Goal: Information Seeking & Learning: Learn about a topic

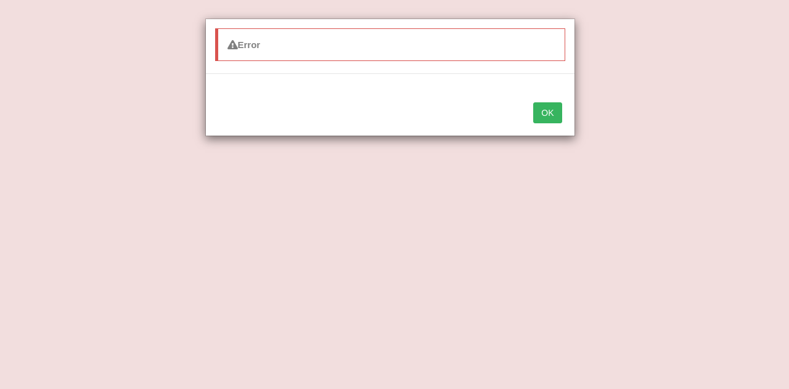
click at [729, 97] on div "Error OK" at bounding box center [394, 194] width 789 height 389
click at [548, 112] on button "OK" at bounding box center [547, 112] width 28 height 21
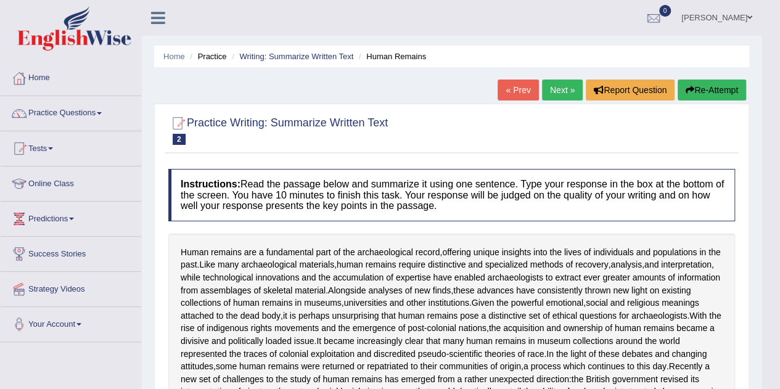
click at [78, 112] on link "Practice Questions" at bounding box center [71, 111] width 141 height 31
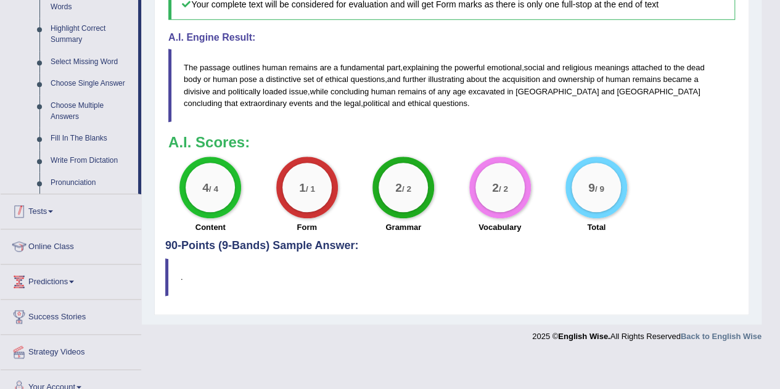
scroll to position [610, 0]
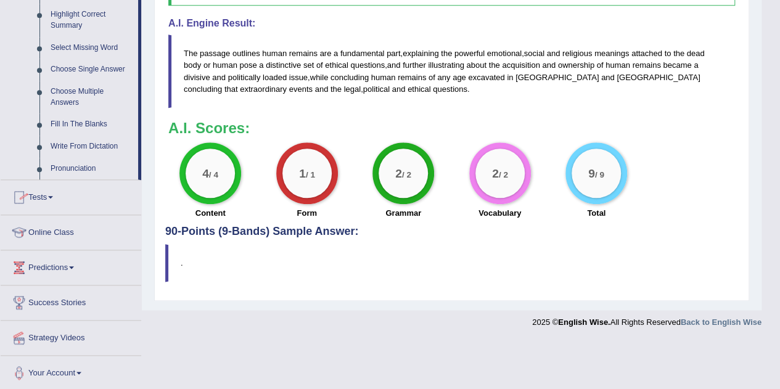
click at [29, 195] on link "Tests" at bounding box center [71, 195] width 141 height 31
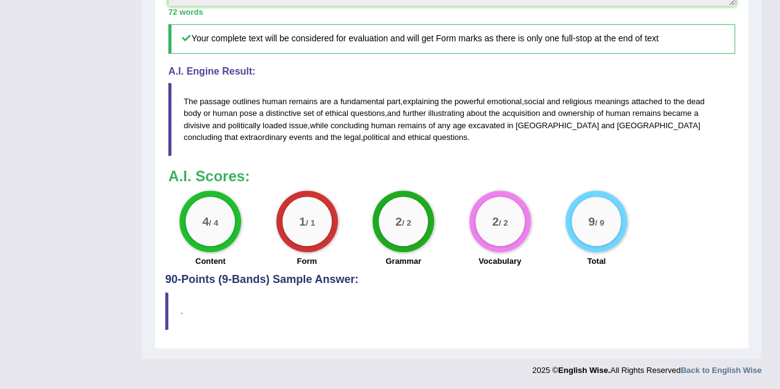
scroll to position [158, 0]
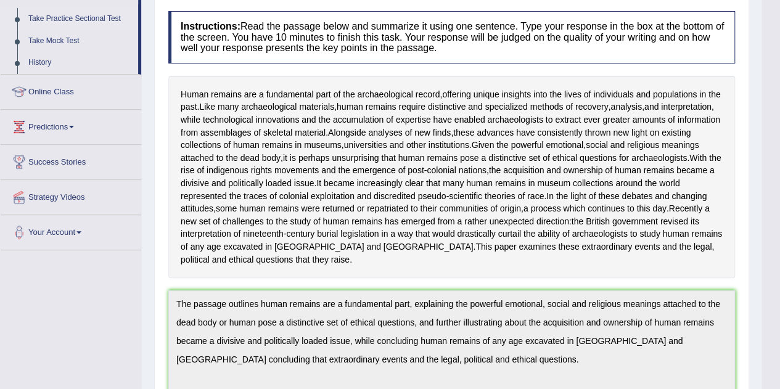
click at [88, 20] on link "Take Practice Sectional Test" at bounding box center [80, 19] width 115 height 22
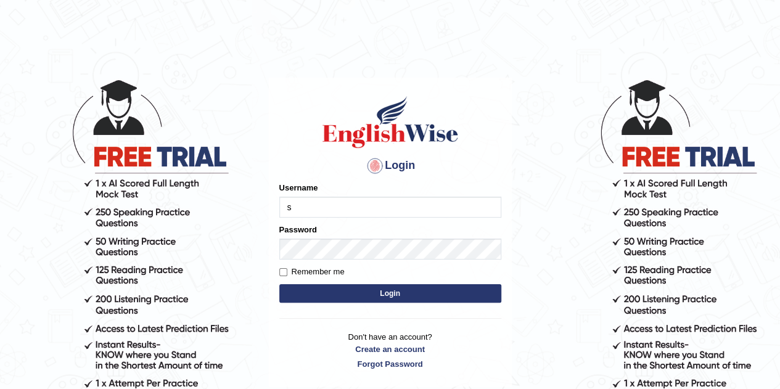
type input "Sangitas"
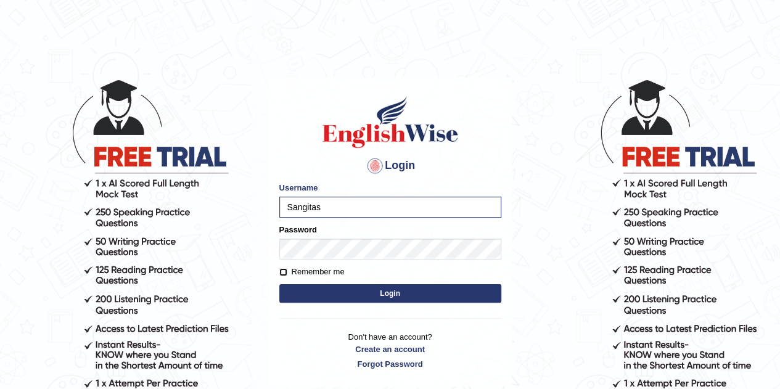
click at [282, 270] on input "Remember me" at bounding box center [283, 272] width 8 height 8
checkbox input "true"
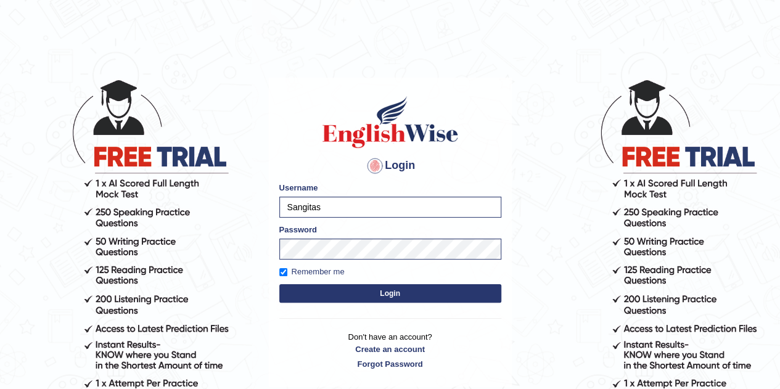
click at [351, 294] on button "Login" at bounding box center [390, 293] width 222 height 18
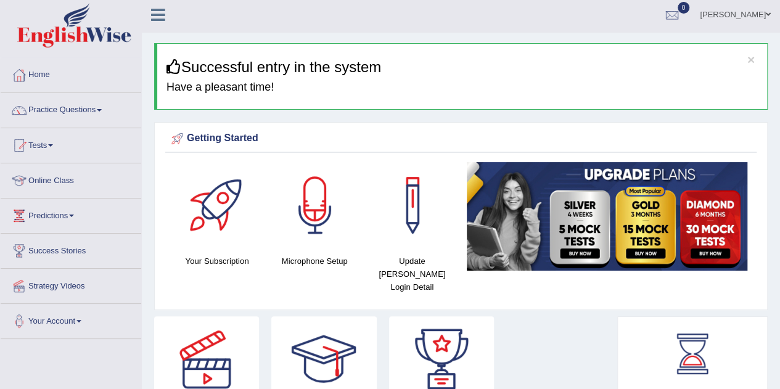
scroll to position [2, 0]
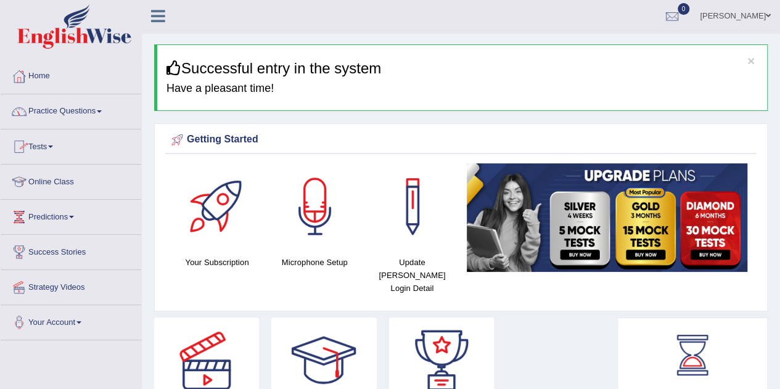
click at [41, 146] on link "Tests" at bounding box center [71, 144] width 141 height 31
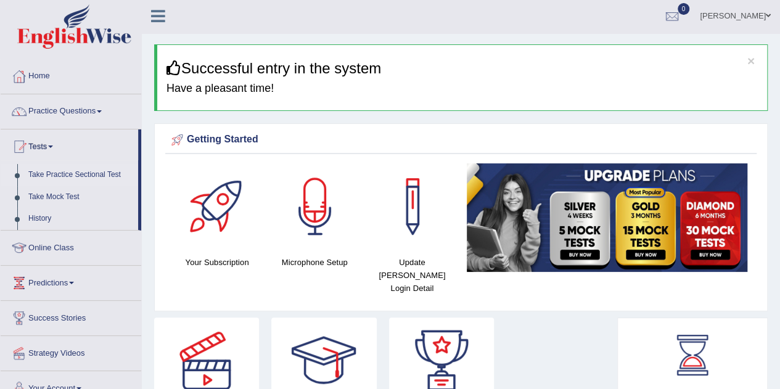
click at [78, 175] on link "Take Practice Sectional Test" at bounding box center [80, 175] width 115 height 22
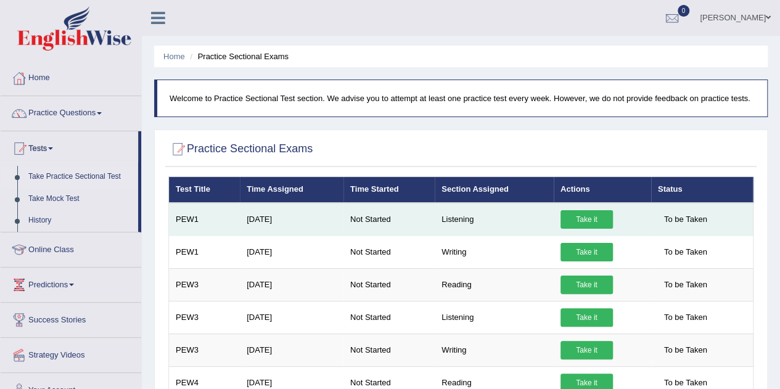
click at [580, 214] on link "Take it" at bounding box center [587, 219] width 52 height 18
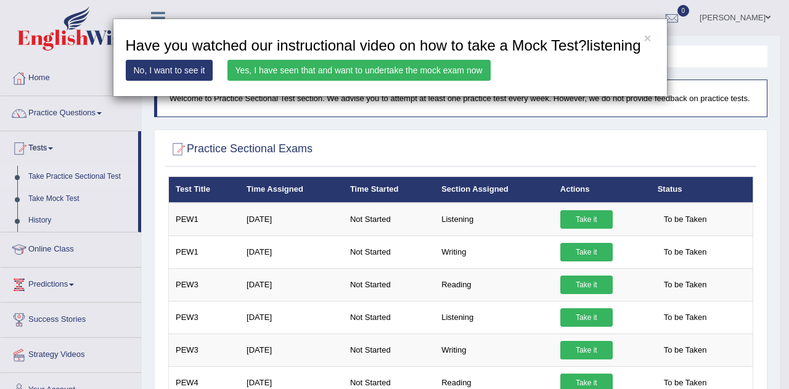
click at [439, 67] on link "Yes, I have seen that and want to undertake the mock exam now" at bounding box center [359, 70] width 263 height 21
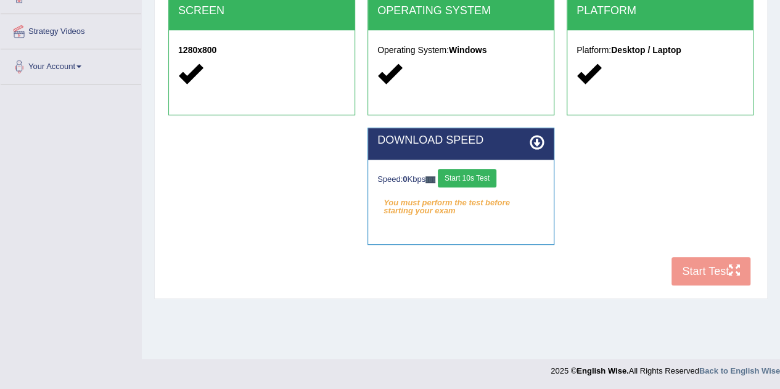
scroll to position [258, 0]
click at [463, 176] on button "Start 10s Test" at bounding box center [467, 178] width 59 height 18
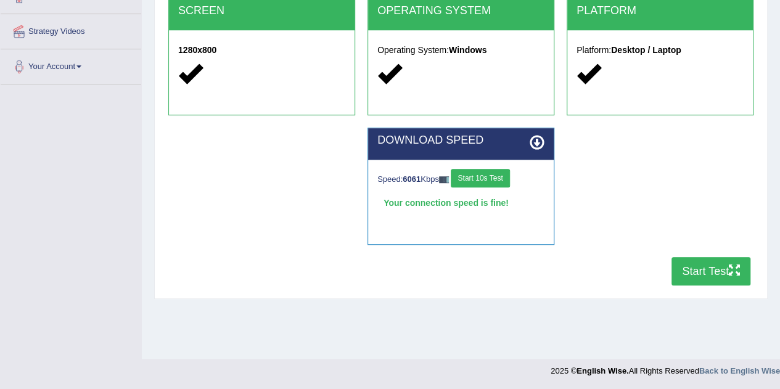
click at [692, 267] on button "Start Test" at bounding box center [711, 271] width 79 height 28
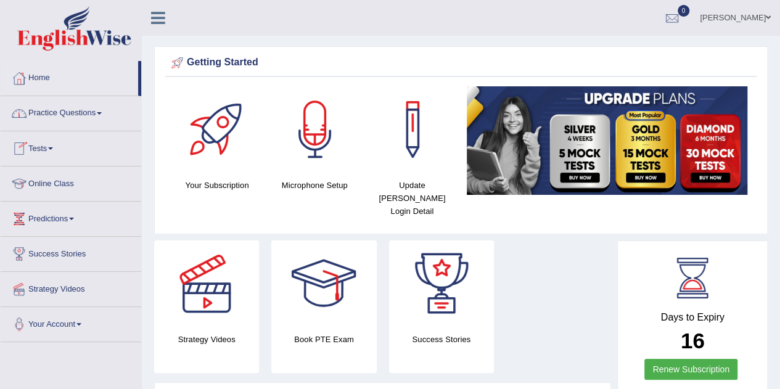
click at [63, 113] on link "Practice Questions" at bounding box center [71, 111] width 141 height 31
click at [62, 184] on link "Online Class" at bounding box center [71, 181] width 141 height 31
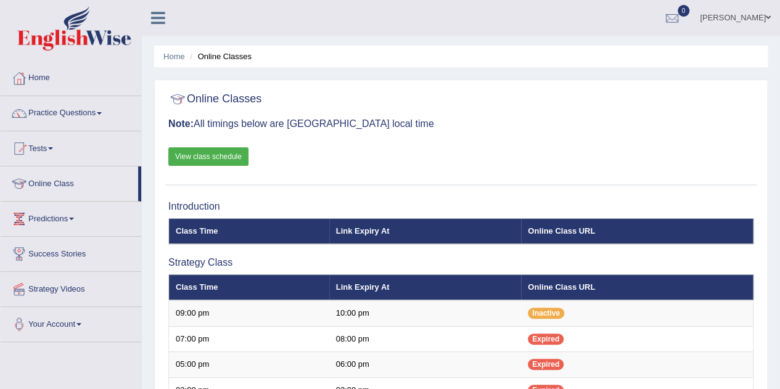
click at [200, 152] on link "View class schedule" at bounding box center [208, 156] width 80 height 18
click at [55, 79] on link "Home" at bounding box center [71, 76] width 141 height 31
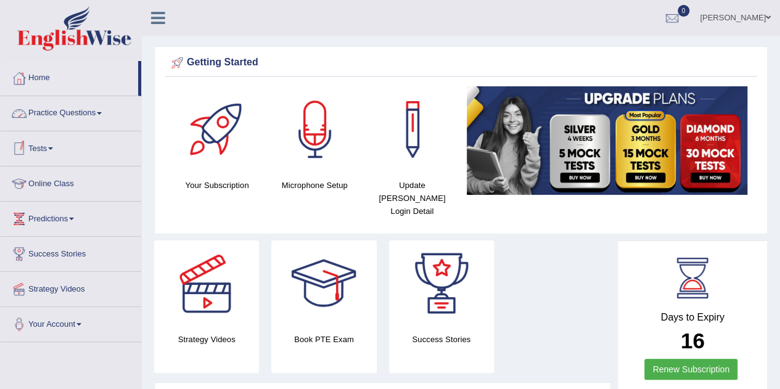
click at [46, 113] on link "Practice Questions" at bounding box center [71, 111] width 141 height 31
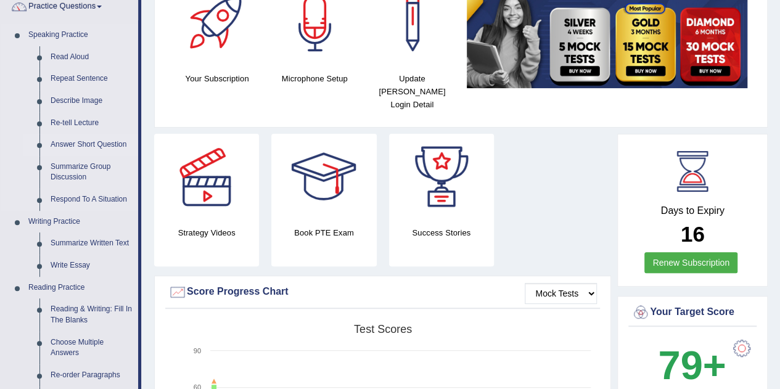
scroll to position [107, 0]
click at [78, 99] on link "Describe Image" at bounding box center [91, 100] width 93 height 22
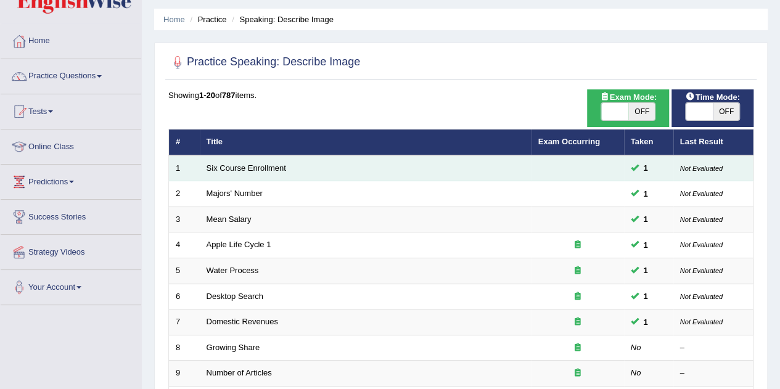
scroll to position [36, 0]
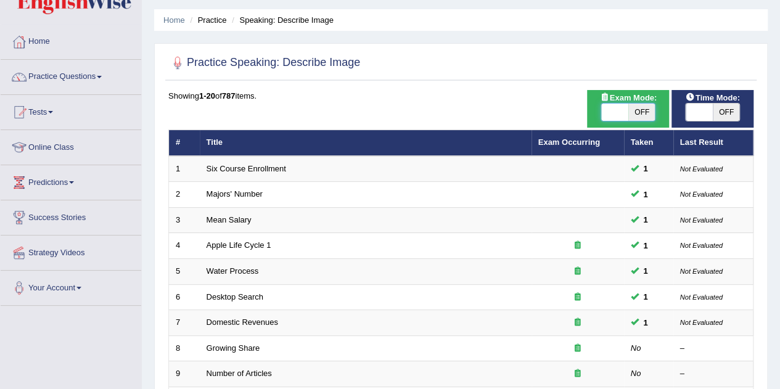
click at [613, 110] on span at bounding box center [614, 112] width 27 height 17
checkbox input "true"
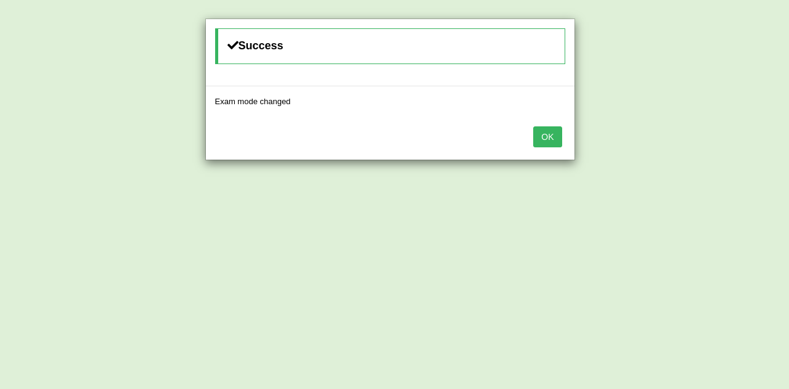
click at [550, 134] on button "OK" at bounding box center [547, 136] width 28 height 21
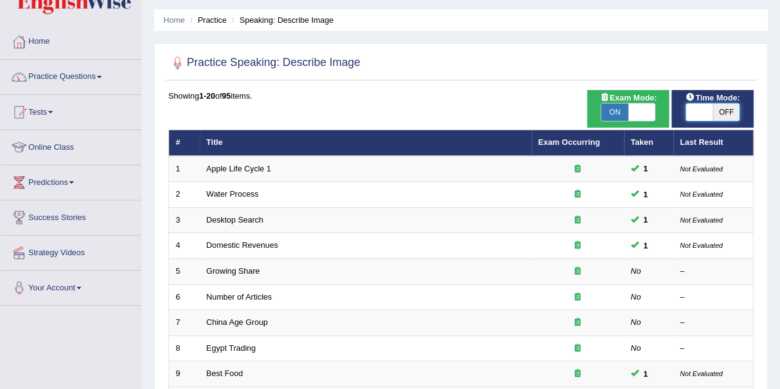
click at [695, 114] on span at bounding box center [699, 112] width 27 height 17
checkbox input "true"
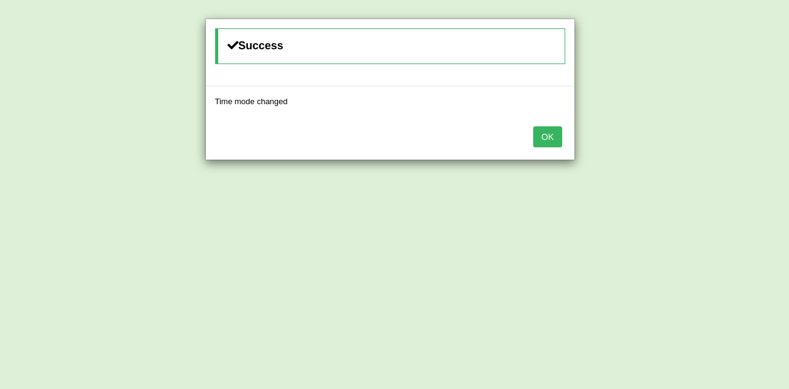
click at [546, 136] on button "OK" at bounding box center [547, 136] width 28 height 21
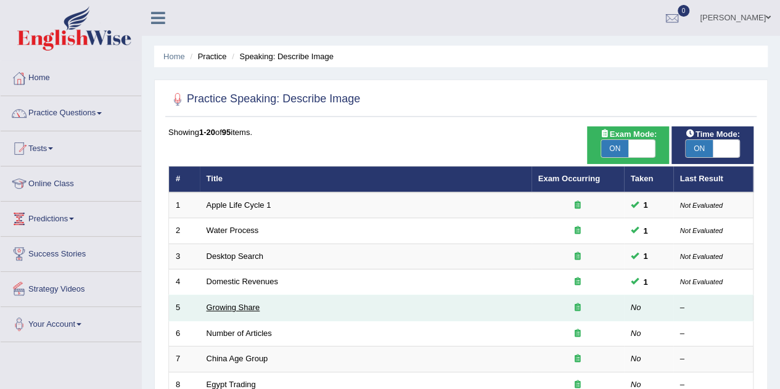
click at [237, 305] on link "Growing Share" at bounding box center [234, 307] width 54 height 9
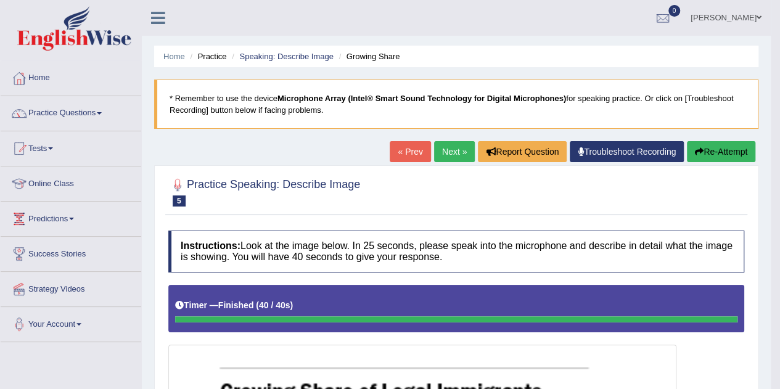
click at [447, 155] on link "Next »" at bounding box center [454, 151] width 41 height 21
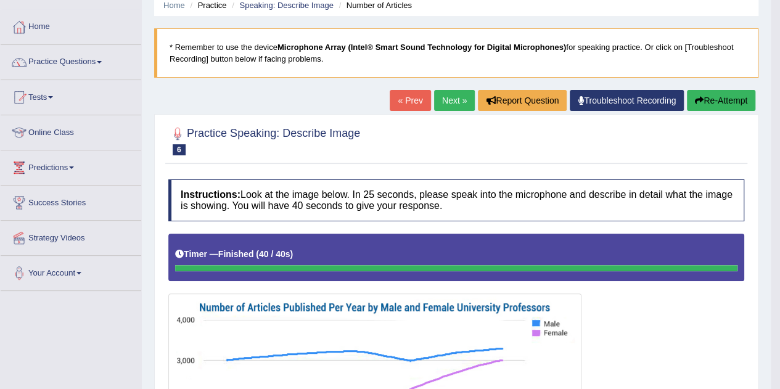
scroll to position [49, 0]
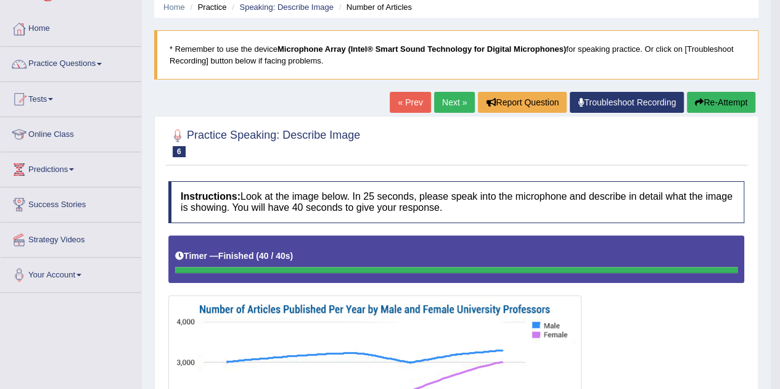
click at [446, 103] on link "Next »" at bounding box center [454, 102] width 41 height 21
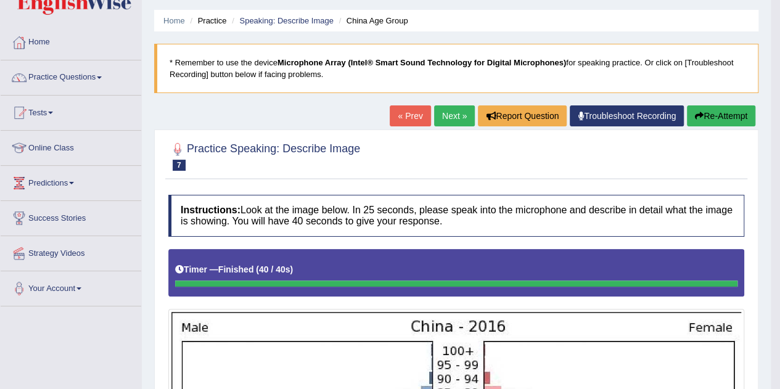
scroll to position [16, 0]
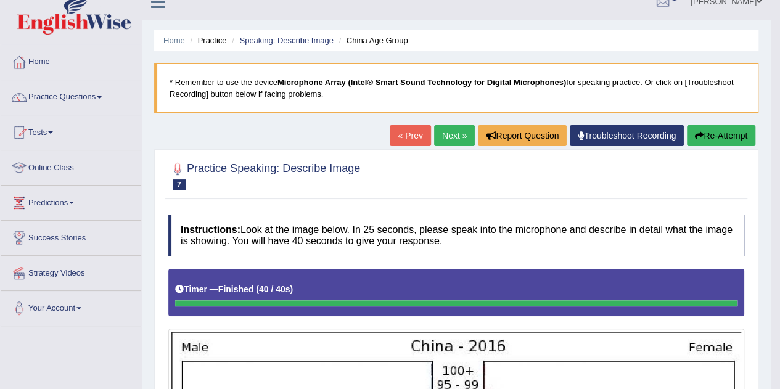
click at [445, 139] on link "Next »" at bounding box center [454, 135] width 41 height 21
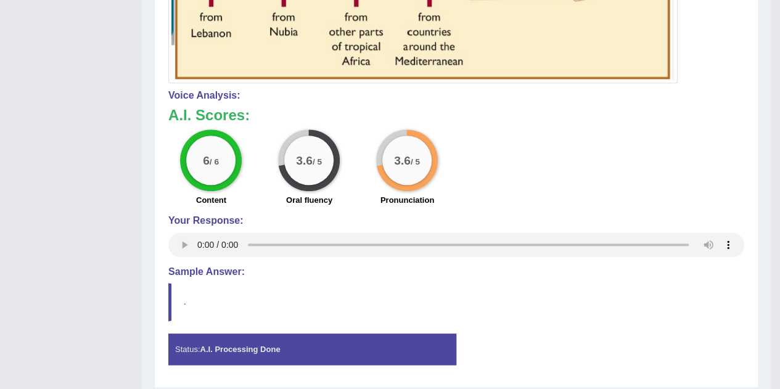
scroll to position [578, 0]
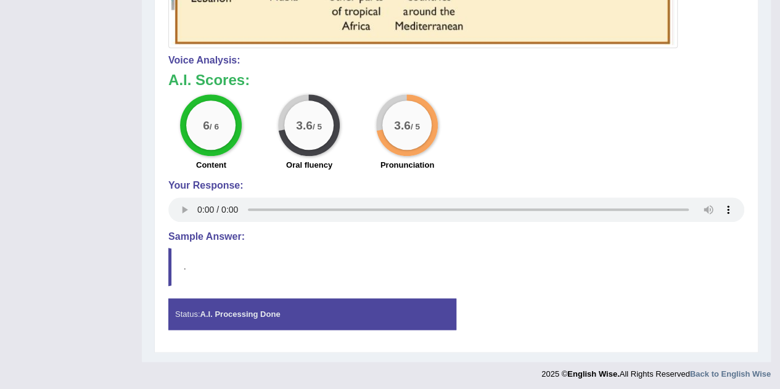
click at [221, 312] on strong "A.I. Processing Done" at bounding box center [240, 314] width 80 height 9
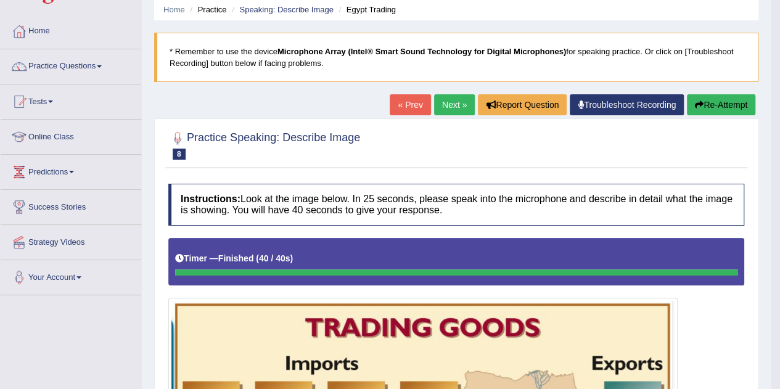
scroll to position [46, 0]
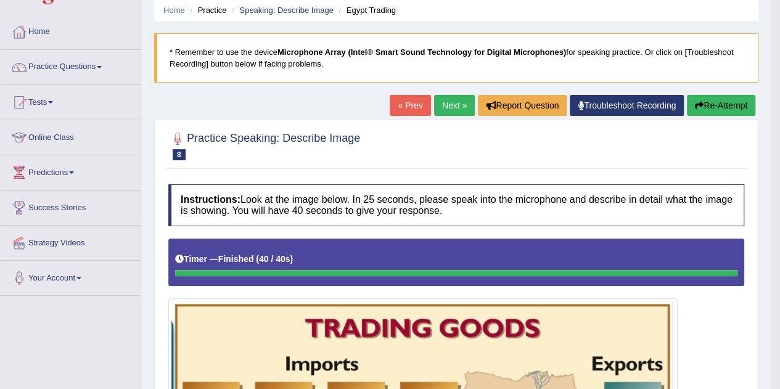
click at [79, 62] on link "Practice Questions" at bounding box center [71, 65] width 141 height 31
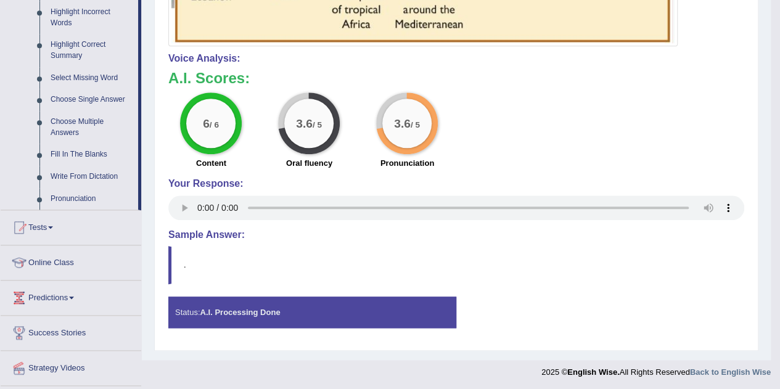
scroll to position [579, 0]
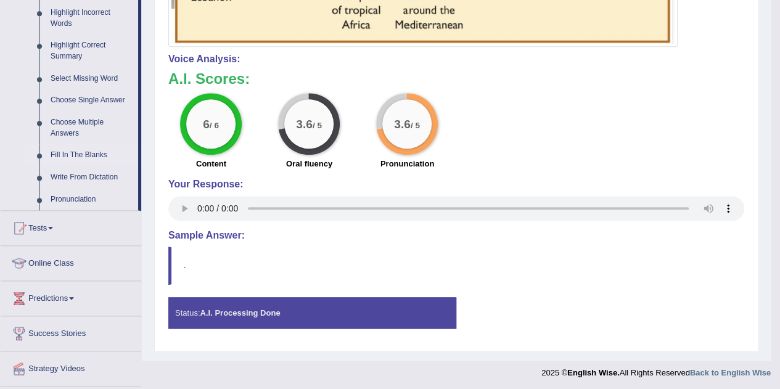
click at [70, 152] on link "Fill In The Blanks" at bounding box center [91, 155] width 93 height 22
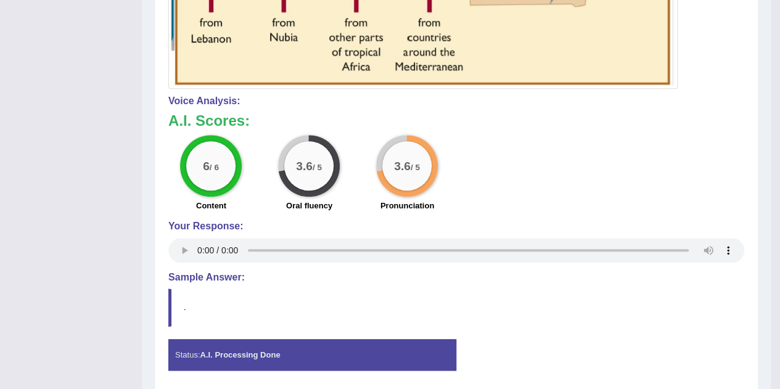
scroll to position [264, 0]
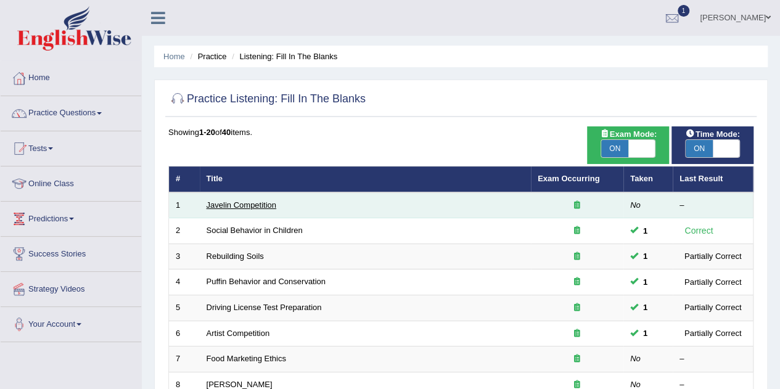
click at [249, 205] on link "Javelin Competition" at bounding box center [242, 204] width 70 height 9
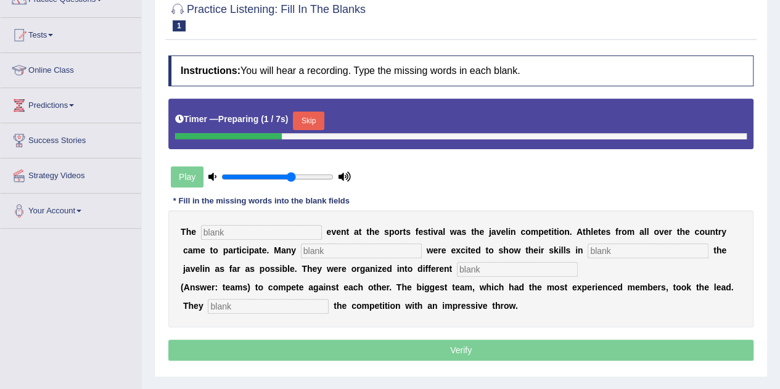
scroll to position [115, 0]
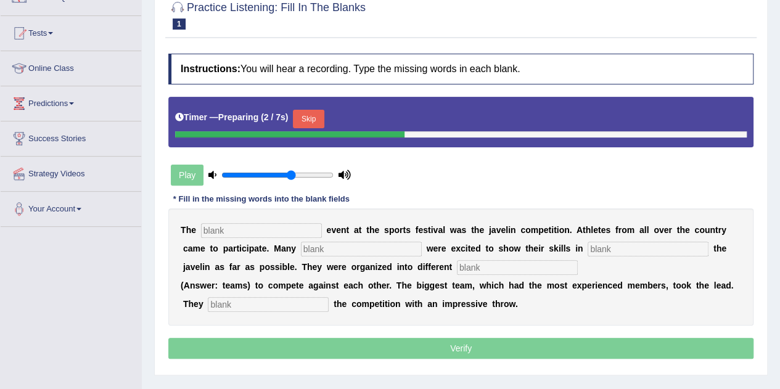
click at [231, 228] on input "text" at bounding box center [261, 230] width 121 height 15
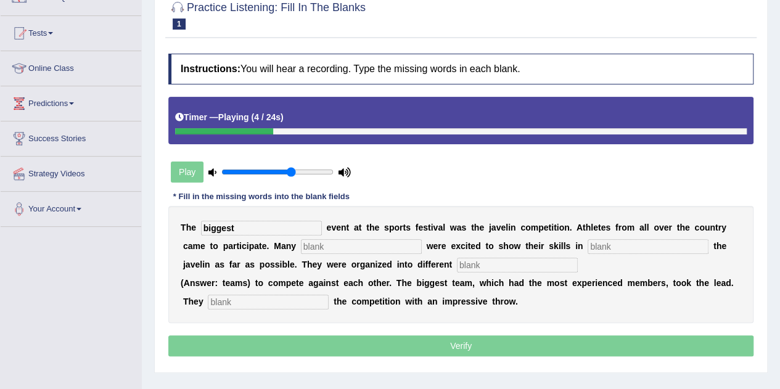
type input "biggest"
click at [318, 244] on input "text" at bounding box center [361, 246] width 121 height 15
type input "people"
click at [609, 242] on input "text" at bounding box center [648, 246] width 121 height 15
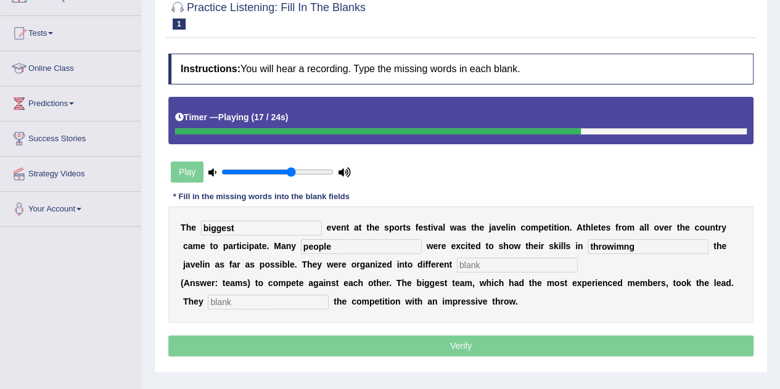
type input "throwimng"
click at [480, 263] on input "text" at bounding box center [517, 265] width 121 height 15
type input "teams"
click at [217, 303] on input "text" at bounding box center [268, 302] width 121 height 15
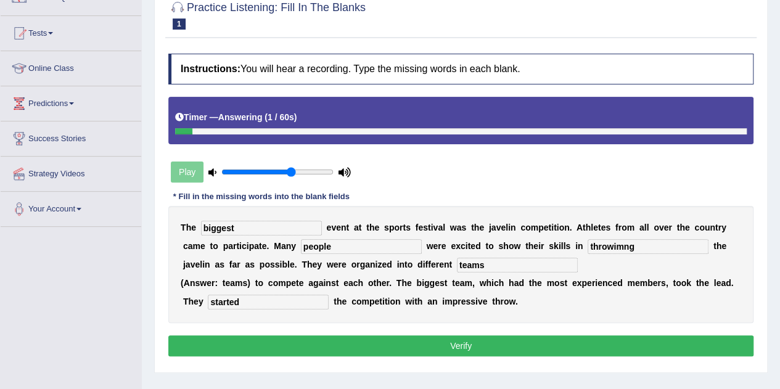
type input "started"
click at [643, 243] on input "throwimng" at bounding box center [648, 246] width 121 height 15
type input "throwing"
click at [455, 340] on button "Verify" at bounding box center [460, 345] width 585 height 21
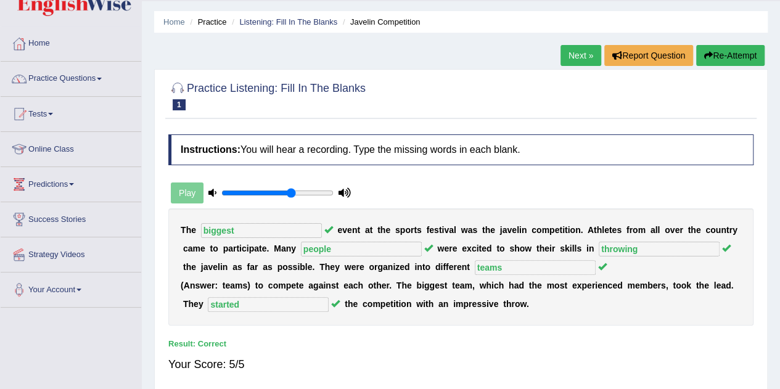
scroll to position [28, 0]
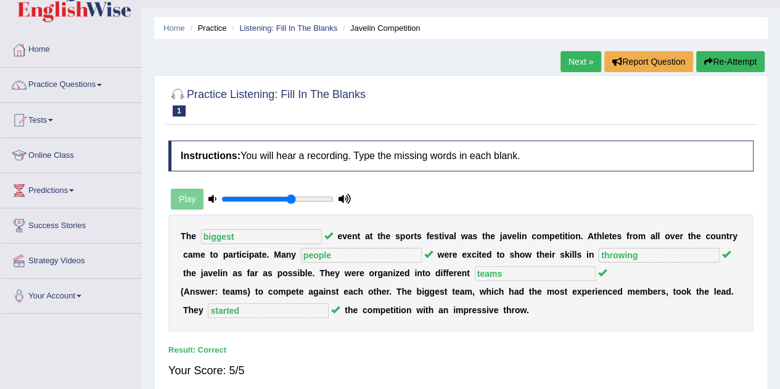
click at [581, 62] on link "Next »" at bounding box center [581, 61] width 41 height 21
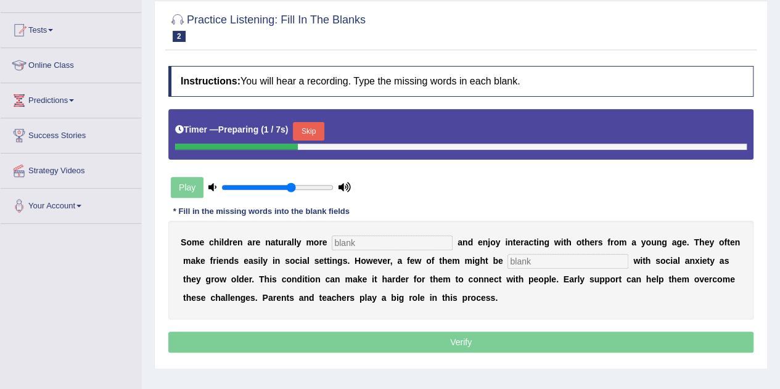
scroll to position [125, 0]
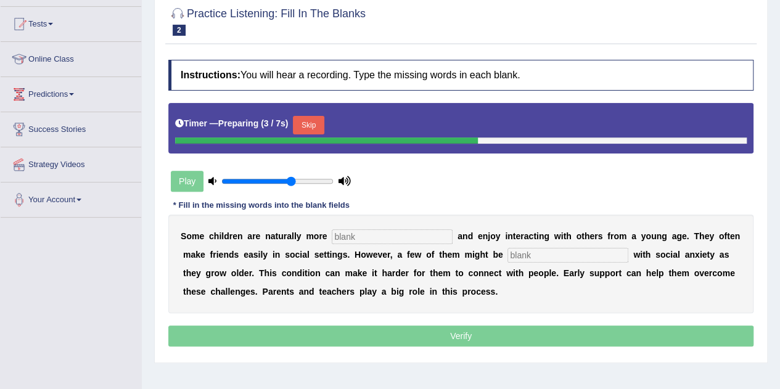
click at [363, 234] on input "text" at bounding box center [392, 236] width 121 height 15
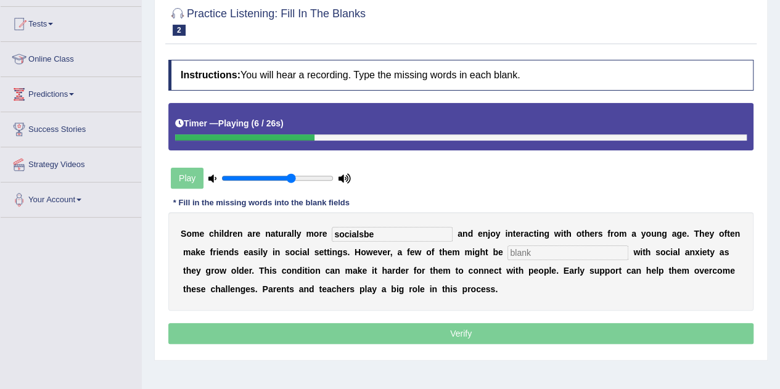
type input "socialsbe"
click at [585, 251] on input "text" at bounding box center [567, 252] width 121 height 15
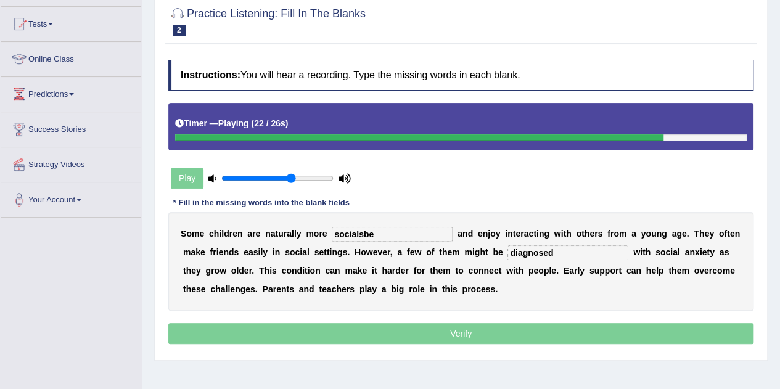
type input "diagnosed"
click at [405, 229] on input "socialsbe" at bounding box center [392, 234] width 121 height 15
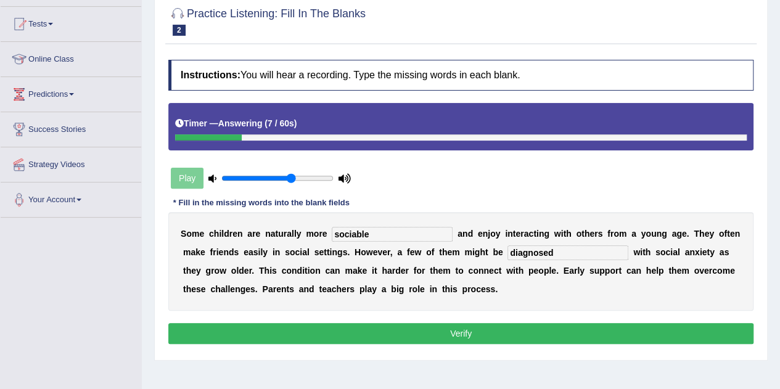
type input "sociable"
click at [475, 324] on button "Verify" at bounding box center [460, 333] width 585 height 21
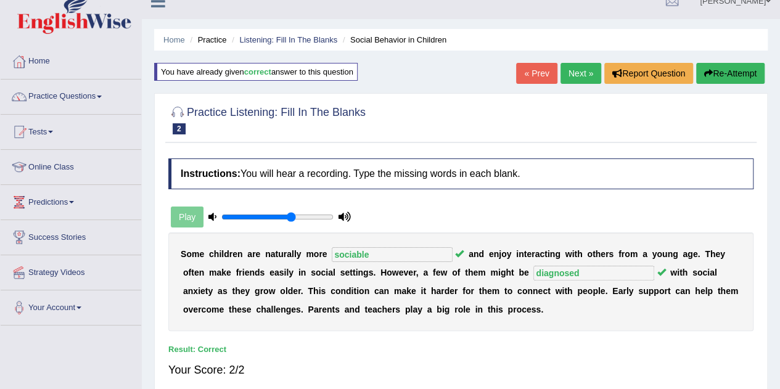
scroll to position [10, 0]
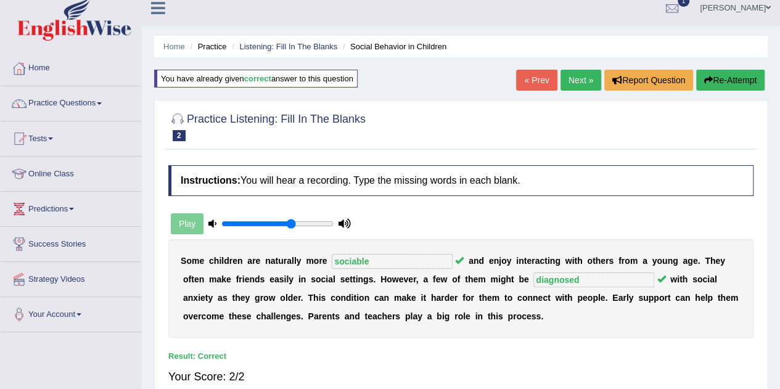
click at [583, 73] on link "Next »" at bounding box center [581, 80] width 41 height 21
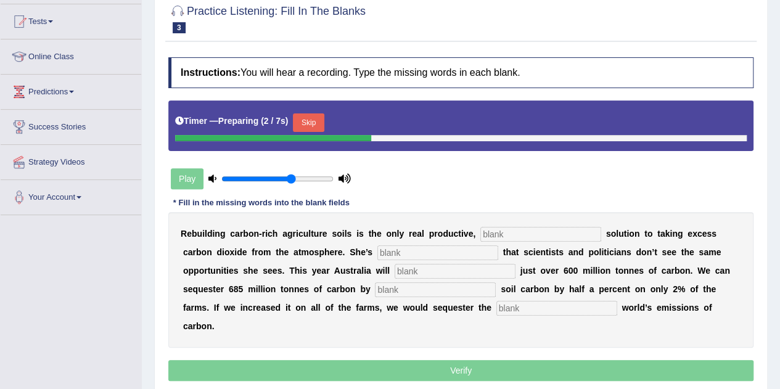
scroll to position [128, 0]
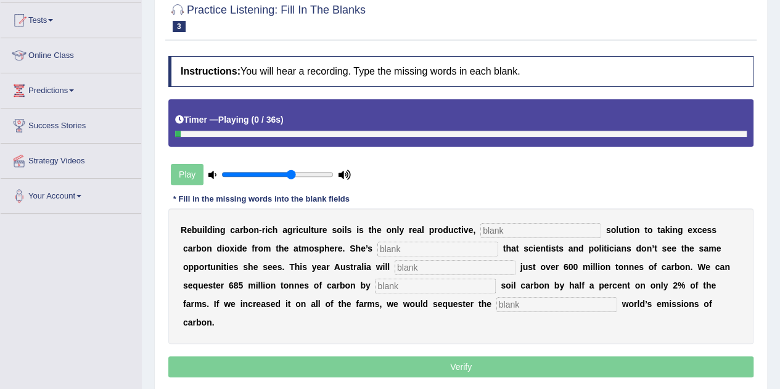
click at [502, 232] on input "text" at bounding box center [540, 230] width 121 height 15
type input "permenenyt"
click at [432, 244] on input "text" at bounding box center [437, 249] width 121 height 15
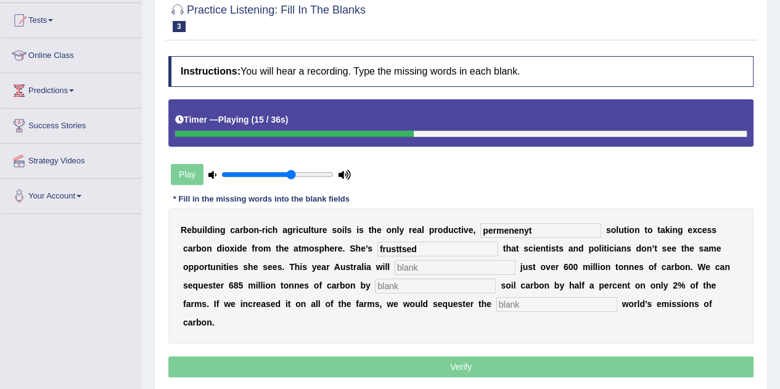
type input "frusttsed"
click at [412, 265] on input "text" at bounding box center [455, 267] width 121 height 15
type input "admit"
click at [401, 281] on input "text" at bounding box center [435, 286] width 121 height 15
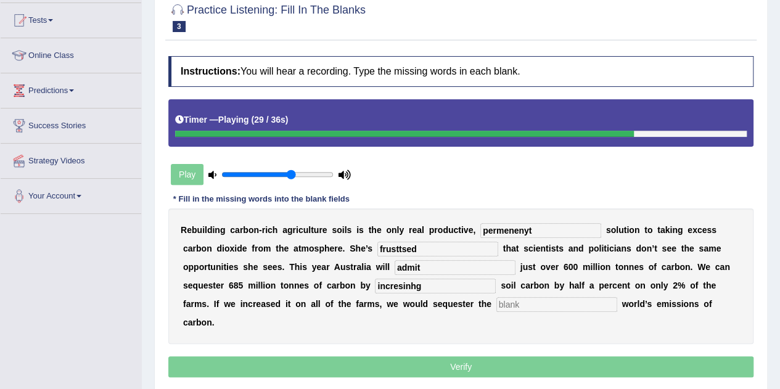
type input "incresinhg"
click at [520, 302] on input "text" at bounding box center [556, 304] width 121 height 15
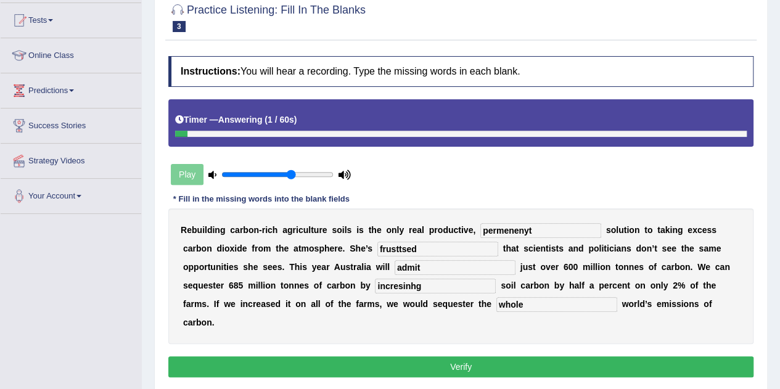
type input "whole"
click at [541, 232] on input "permenenyt" at bounding box center [540, 230] width 121 height 15
type input "permanent"
click at [444, 250] on input "frusttsed" at bounding box center [437, 249] width 121 height 15
type input "frustated"
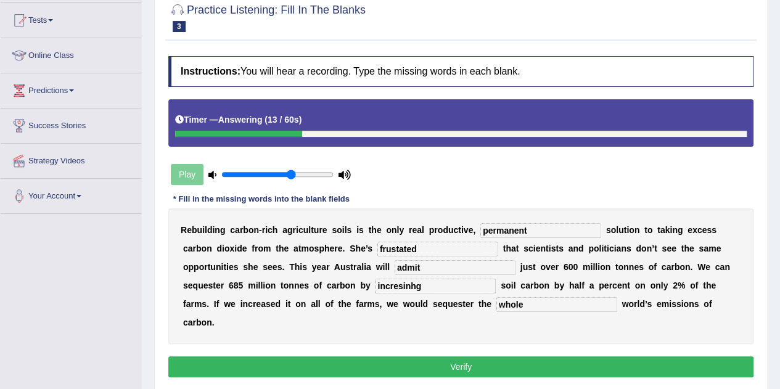
click at [446, 284] on input "incresinhg" at bounding box center [435, 286] width 121 height 15
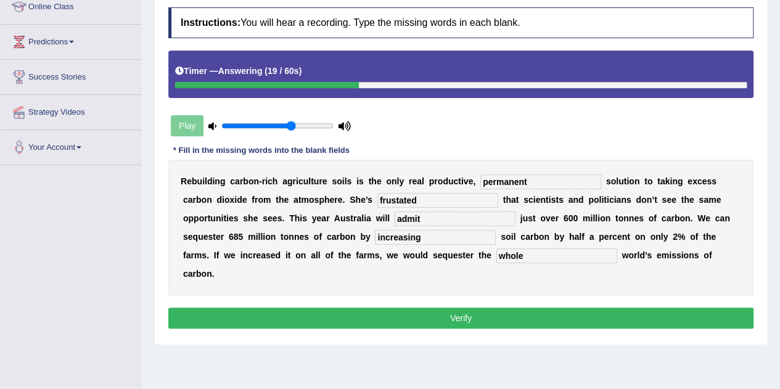
type input "increasing"
click at [486, 303] on div "Instructions: You will hear a recording. Type the missing words in each blank. …" at bounding box center [460, 169] width 591 height 337
click at [475, 311] on button "Verify" at bounding box center [460, 318] width 585 height 21
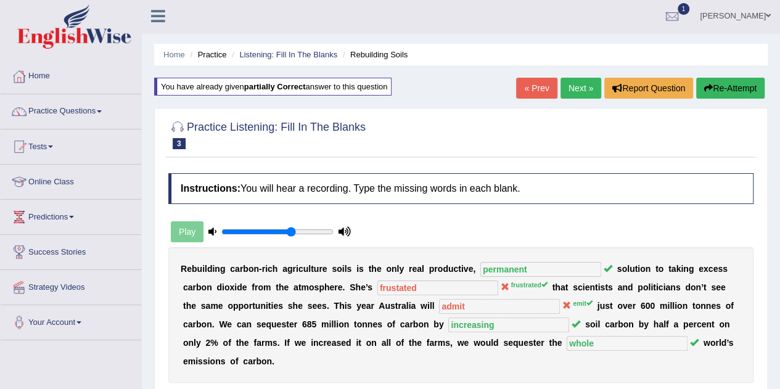
scroll to position [2, 0]
click at [583, 89] on link "Next »" at bounding box center [581, 87] width 41 height 21
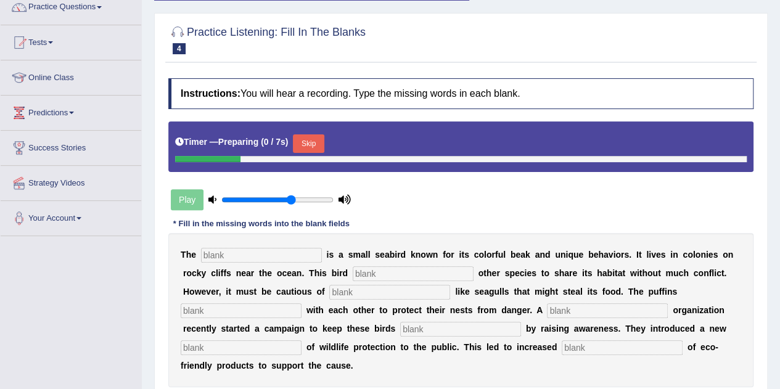
scroll to position [107, 0]
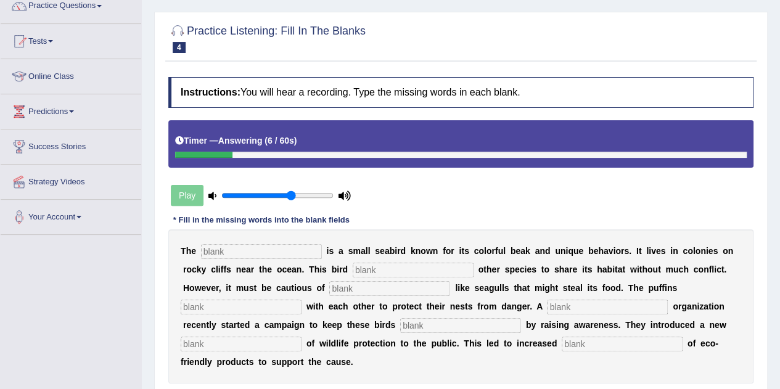
click at [236, 258] on div "T h e i s a s m a l l s e a b i r d k n o w n f o r i t s c o l o r f u l b e a…" at bounding box center [460, 306] width 585 height 154
click at [228, 251] on input "text" at bounding box center [261, 251] width 121 height 15
type input "puffin"
click at [374, 267] on input "text" at bounding box center [413, 270] width 121 height 15
type input "allows"
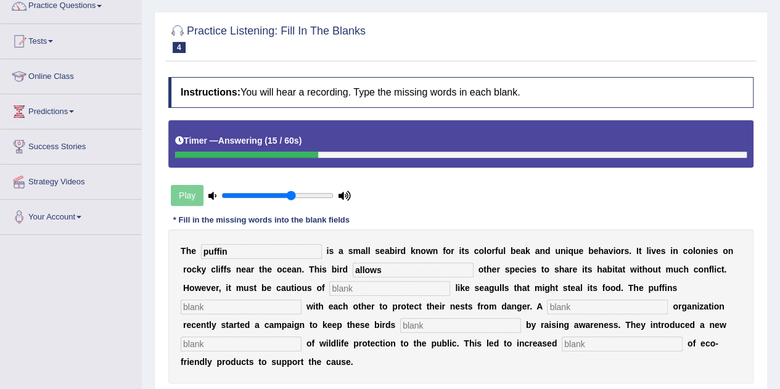
click at [364, 288] on input "text" at bounding box center [389, 288] width 121 height 15
type input "predetors"
click at [258, 306] on input "text" at bounding box center [241, 307] width 121 height 15
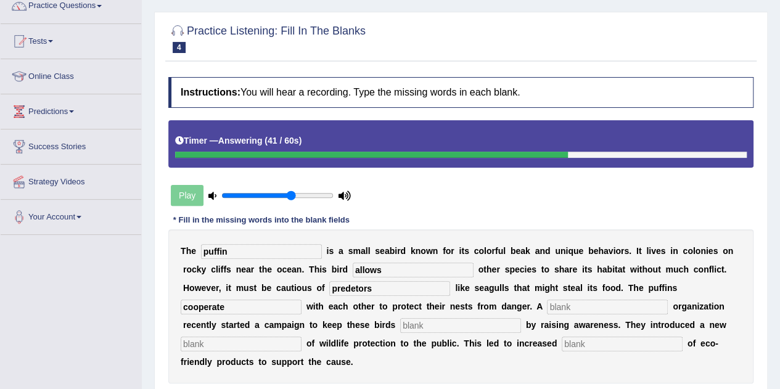
type input "cooperate"
click at [569, 305] on input "text" at bounding box center [607, 307] width 121 height 15
type input "s"
type input "corporate"
click at [410, 328] on input "text" at bounding box center [460, 325] width 121 height 15
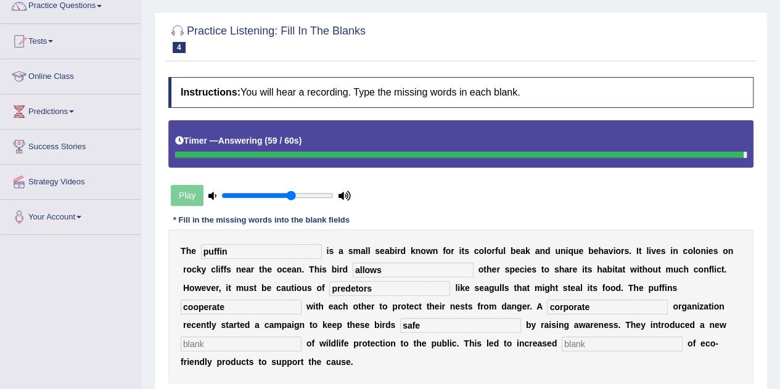
type input "safe"
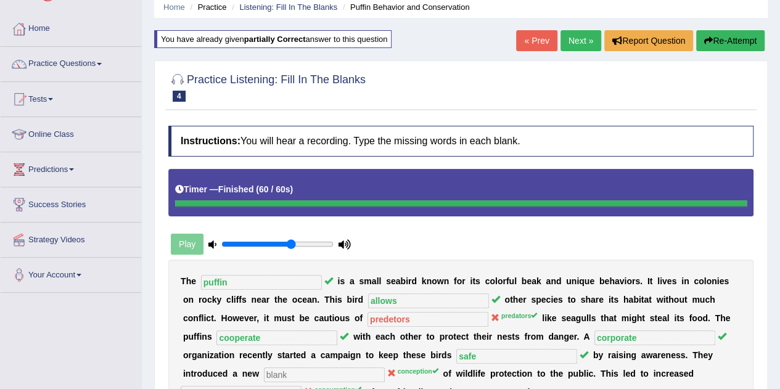
scroll to position [49, 0]
click at [578, 36] on link "Next »" at bounding box center [581, 40] width 41 height 21
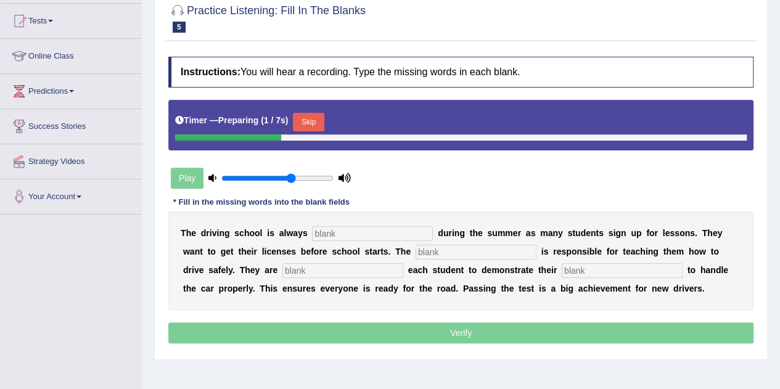
scroll to position [129, 0]
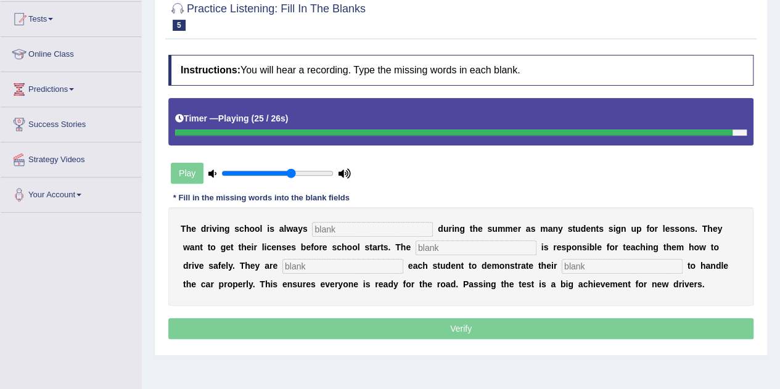
click at [332, 230] on input "text" at bounding box center [372, 229] width 121 height 15
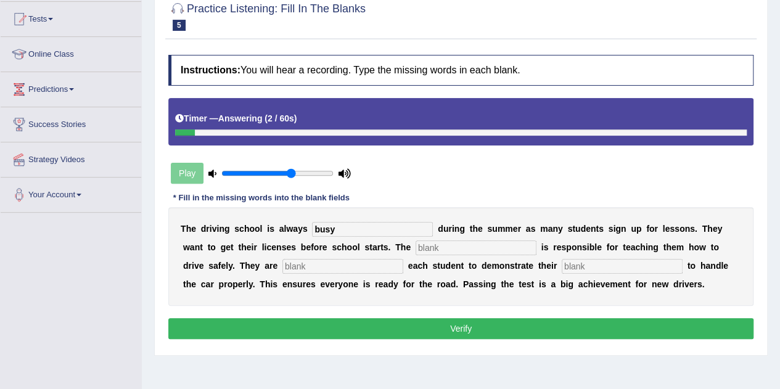
type input "busy"
click at [439, 244] on input "text" at bounding box center [476, 247] width 121 height 15
type input "instructor"
click at [377, 266] on input "text" at bounding box center [342, 266] width 121 height 15
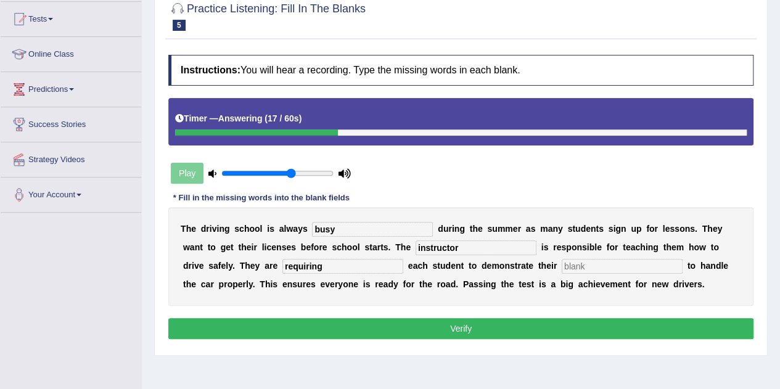
type input "requiring"
click at [635, 266] on input "text" at bounding box center [622, 266] width 121 height 15
type input "ability"
click at [475, 327] on button "Verify" at bounding box center [460, 328] width 585 height 21
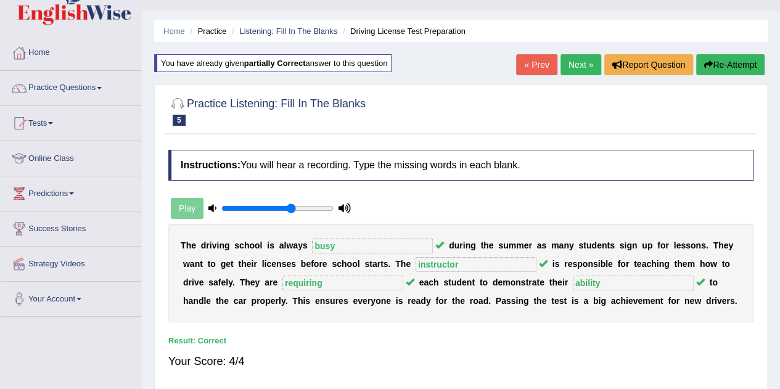
scroll to position [23, 0]
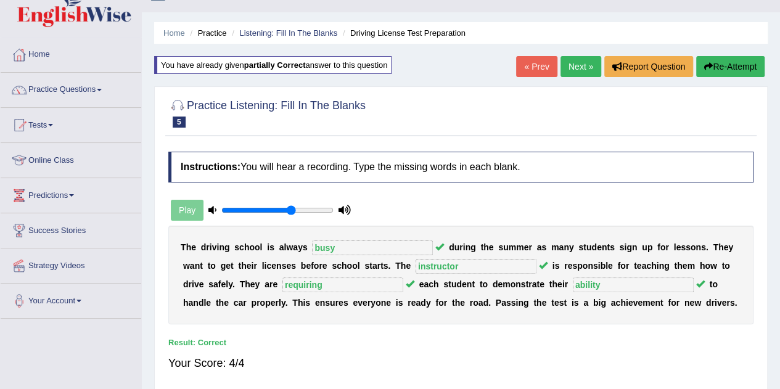
click at [583, 73] on link "Next »" at bounding box center [581, 66] width 41 height 21
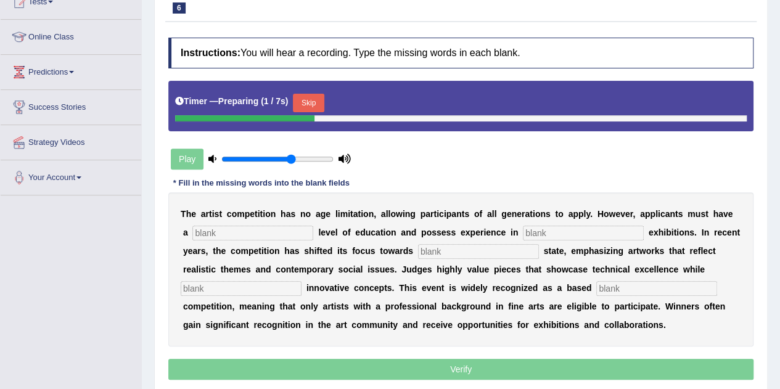
scroll to position [147, 0]
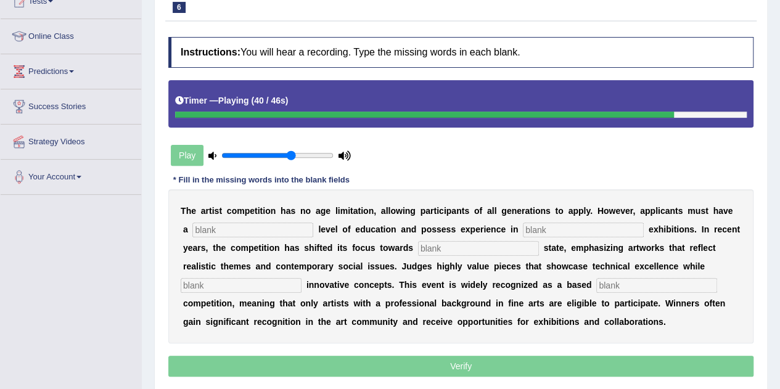
click at [265, 231] on input "text" at bounding box center [252, 230] width 121 height 15
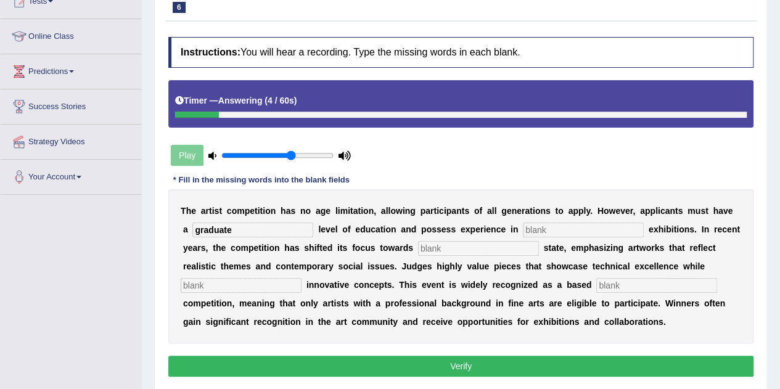
type input "graduate"
click at [549, 224] on input "text" at bounding box center [583, 230] width 121 height 15
click at [551, 229] on input "sculputure" at bounding box center [583, 230] width 121 height 15
type input "sculpture"
click at [493, 246] on input "text" at bounding box center [478, 248] width 121 height 15
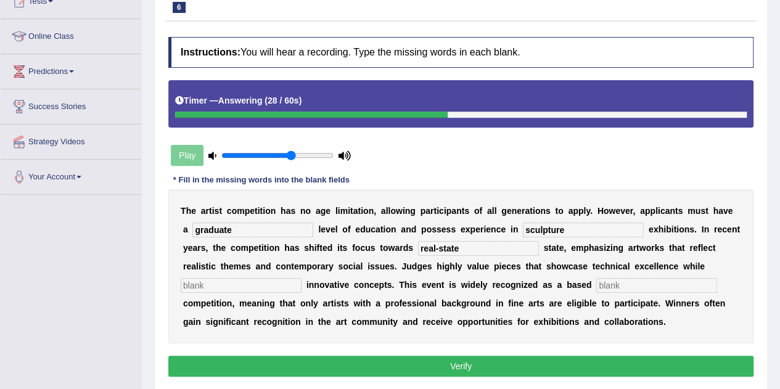
type input "real-state"
click at [208, 282] on input "text" at bounding box center [241, 285] width 121 height 15
type input "incorporating"
click at [697, 278] on input "text" at bounding box center [656, 285] width 121 height 15
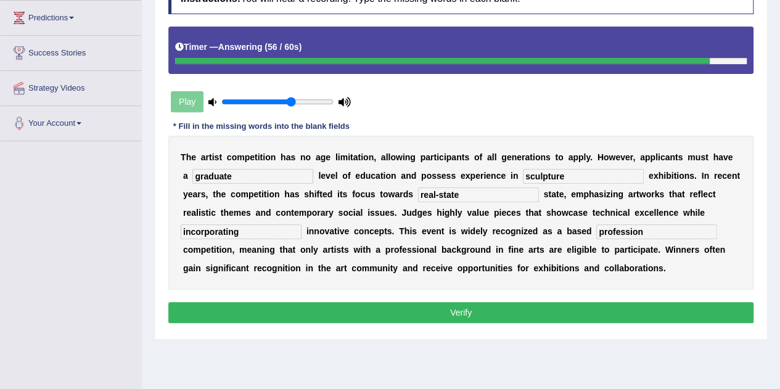
scroll to position [208, 0]
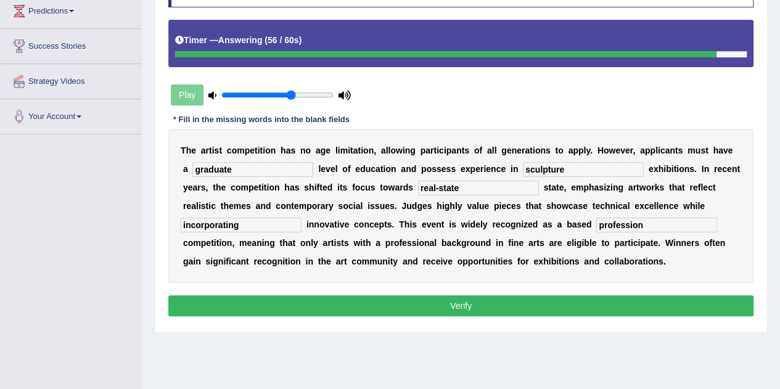
type input "profession"
click at [572, 296] on button "Verify" at bounding box center [460, 305] width 585 height 21
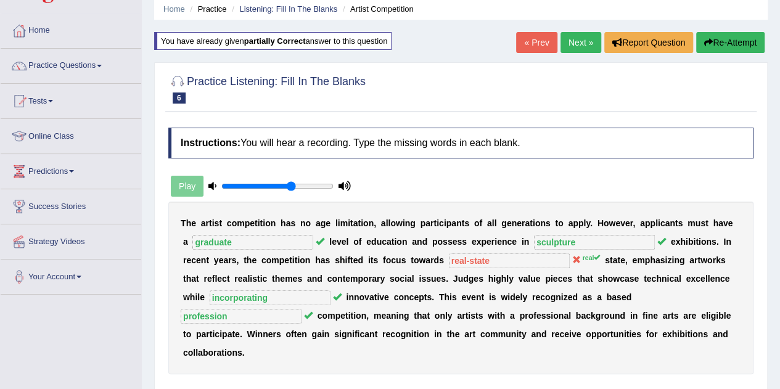
scroll to position [46, 0]
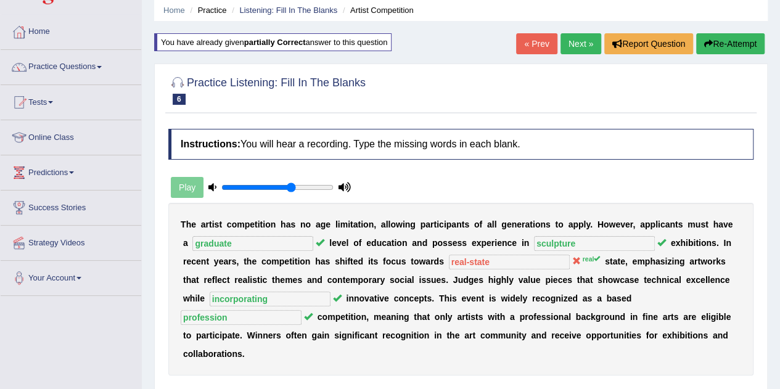
click at [577, 42] on link "Next »" at bounding box center [581, 43] width 41 height 21
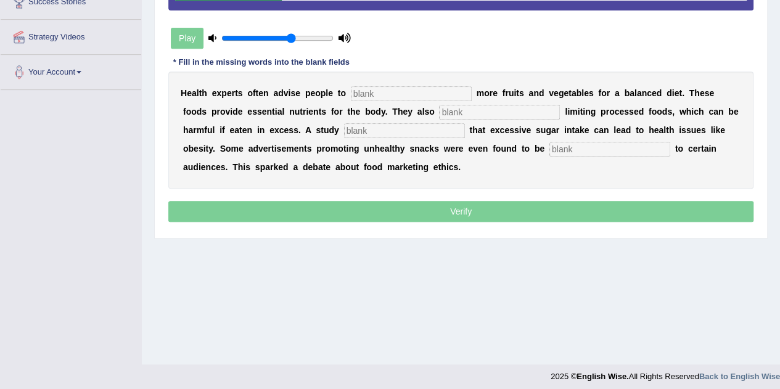
scroll to position [253, 0]
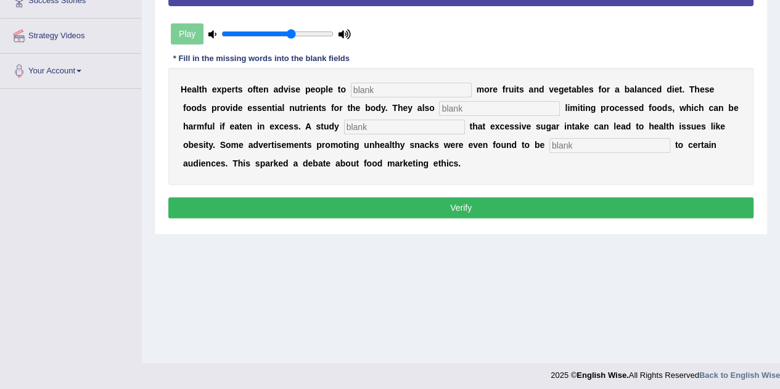
click at [371, 92] on input "text" at bounding box center [411, 90] width 121 height 15
type input "consume"
click at [463, 102] on input "text" at bounding box center [499, 108] width 121 height 15
type input "recommended"
click at [428, 122] on input "text" at bounding box center [404, 127] width 121 height 15
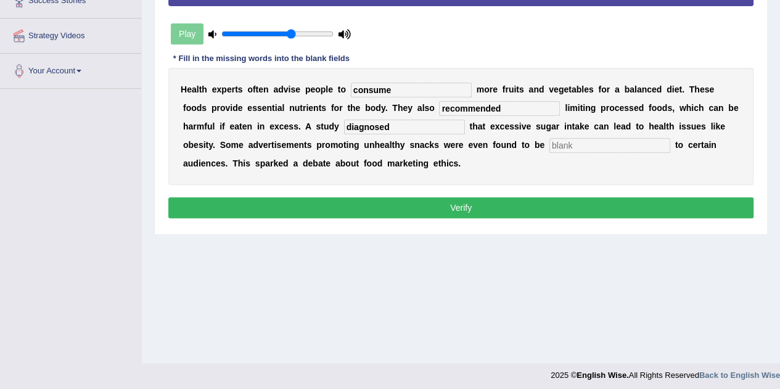
type input "diagnosed"
click at [571, 147] on input "text" at bounding box center [609, 145] width 121 height 15
type input "offensive"
click at [479, 201] on button "Verify" at bounding box center [460, 207] width 585 height 21
